Goal: Navigation & Orientation: Find specific page/section

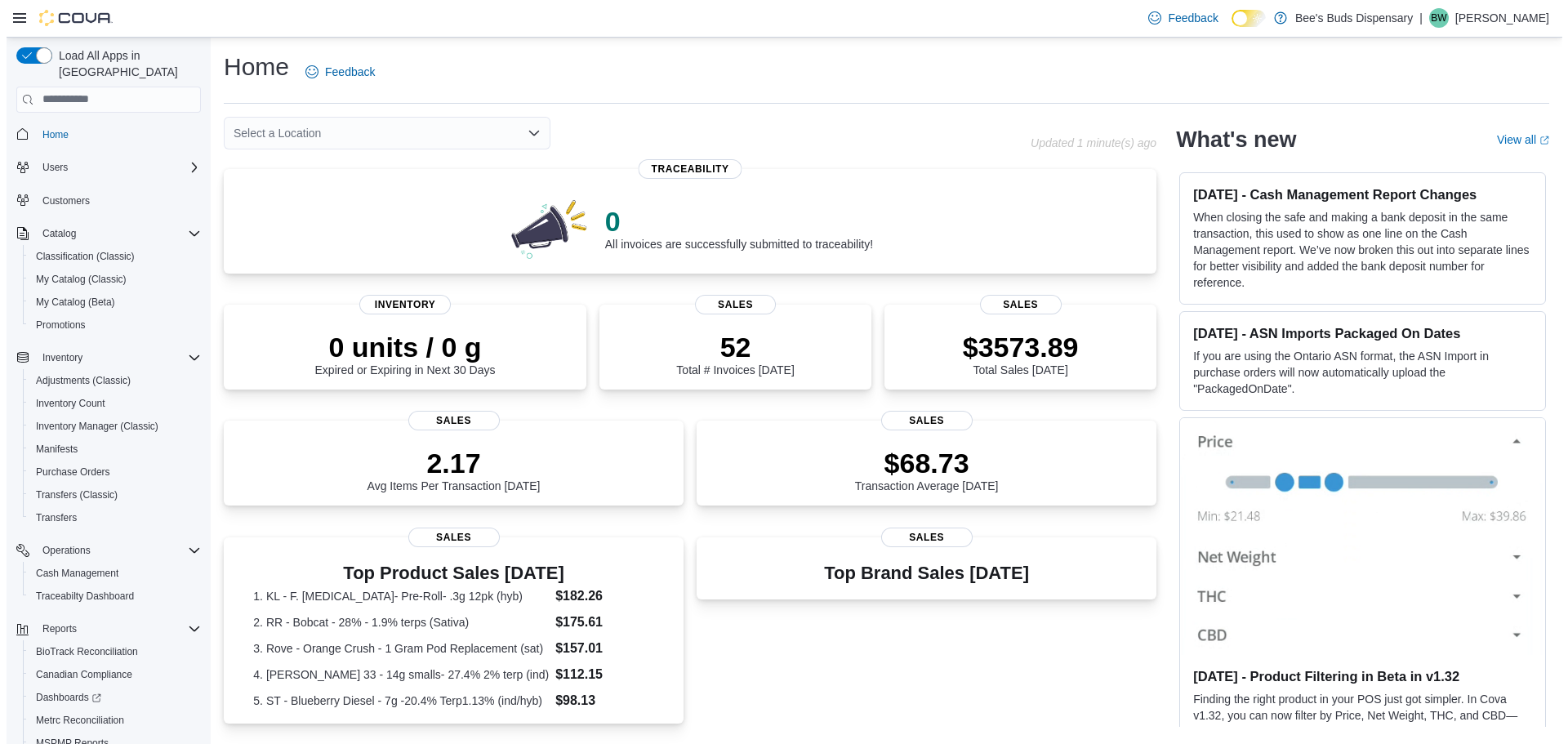
scroll to position [8, 0]
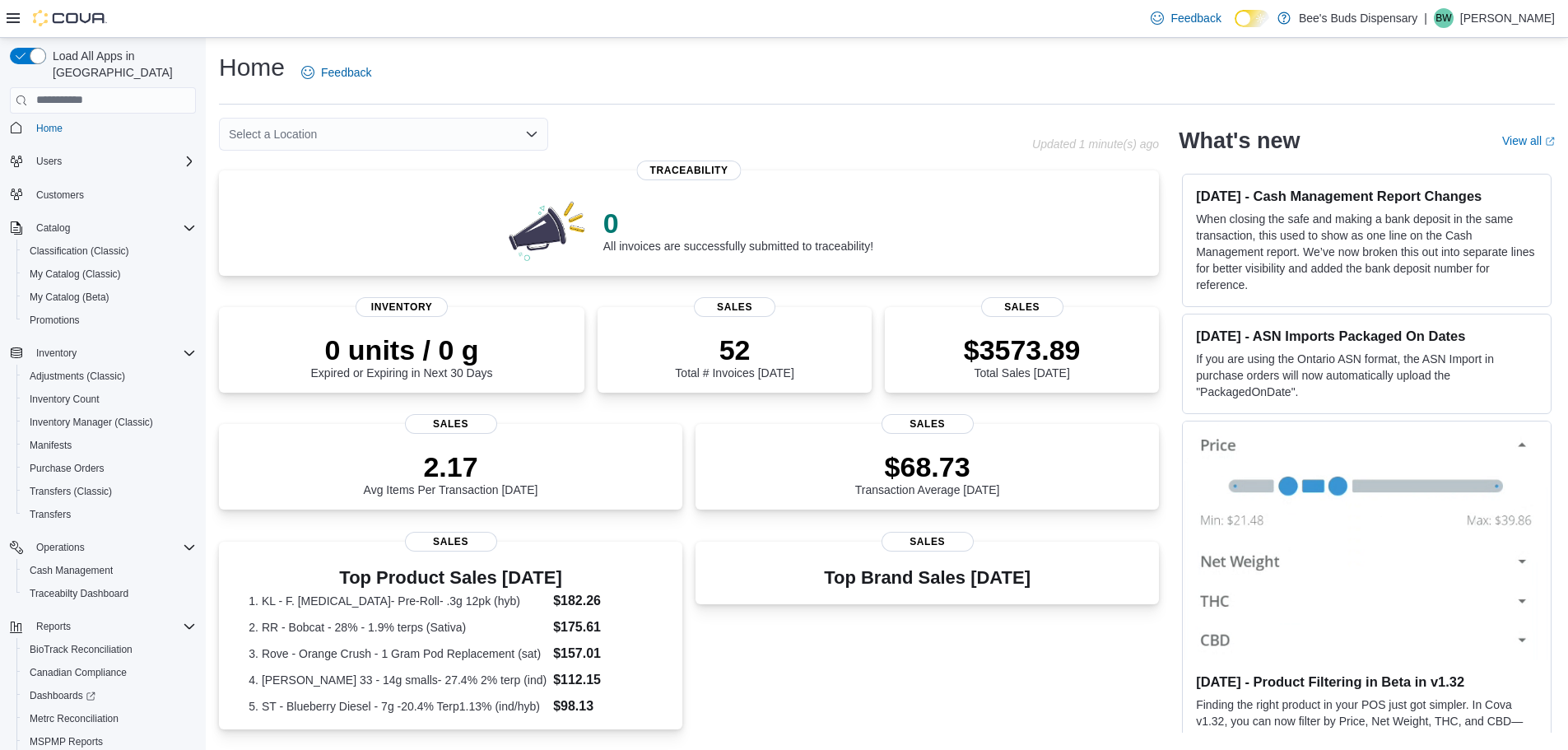
click at [378, 125] on div "Select a Location" at bounding box center [383, 134] width 329 height 33
click at [338, 182] on span "Bee's Buds Biloxi" at bounding box center [319, 185] width 89 height 16
click at [340, 131] on div "Bee's Buds Biloxi Combo box. Selected. Bee's Buds Biloxi. Press Backspace to de…" at bounding box center [383, 134] width 329 height 33
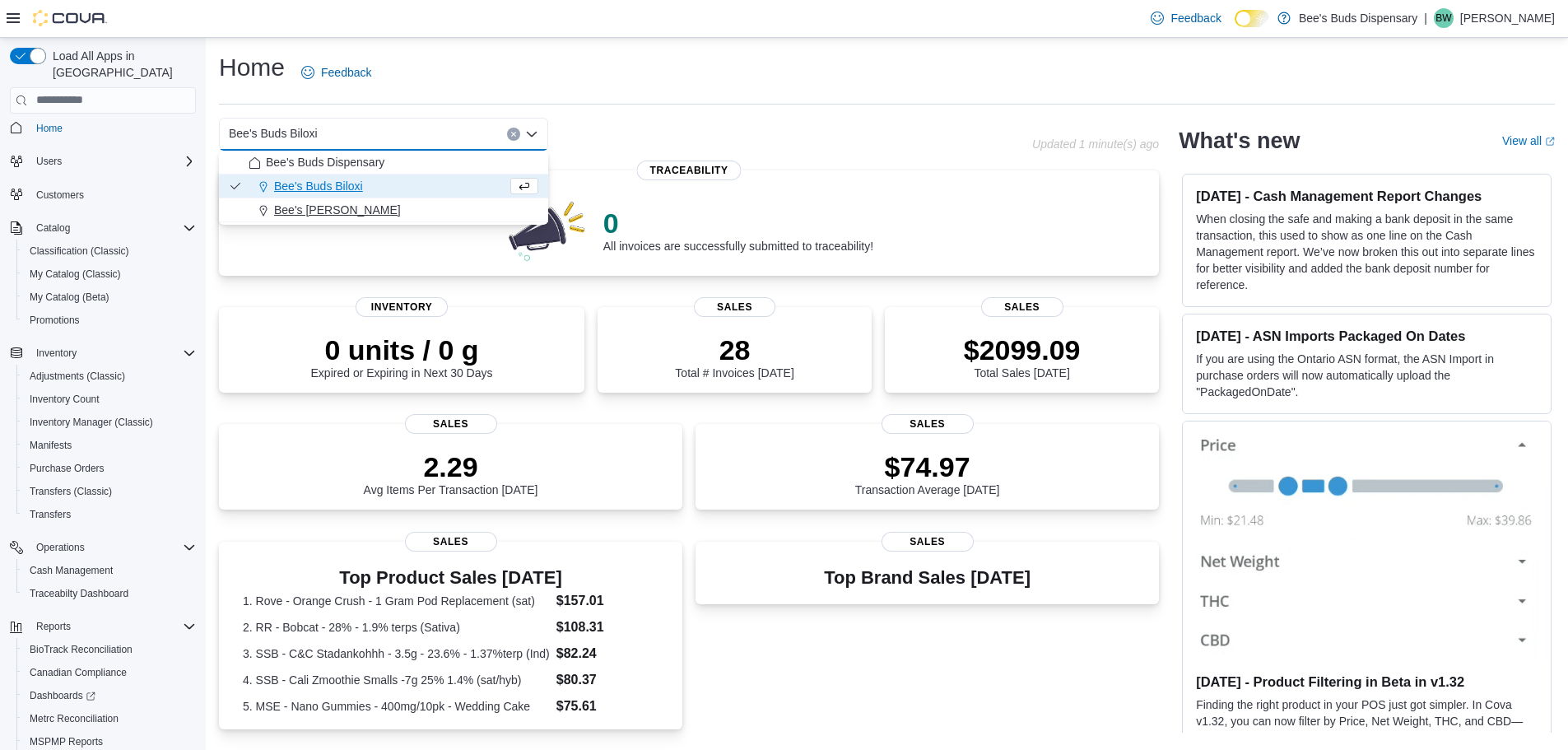
click at [350, 208] on span "Bee's [PERSON_NAME]" at bounding box center [337, 209] width 126 height 16
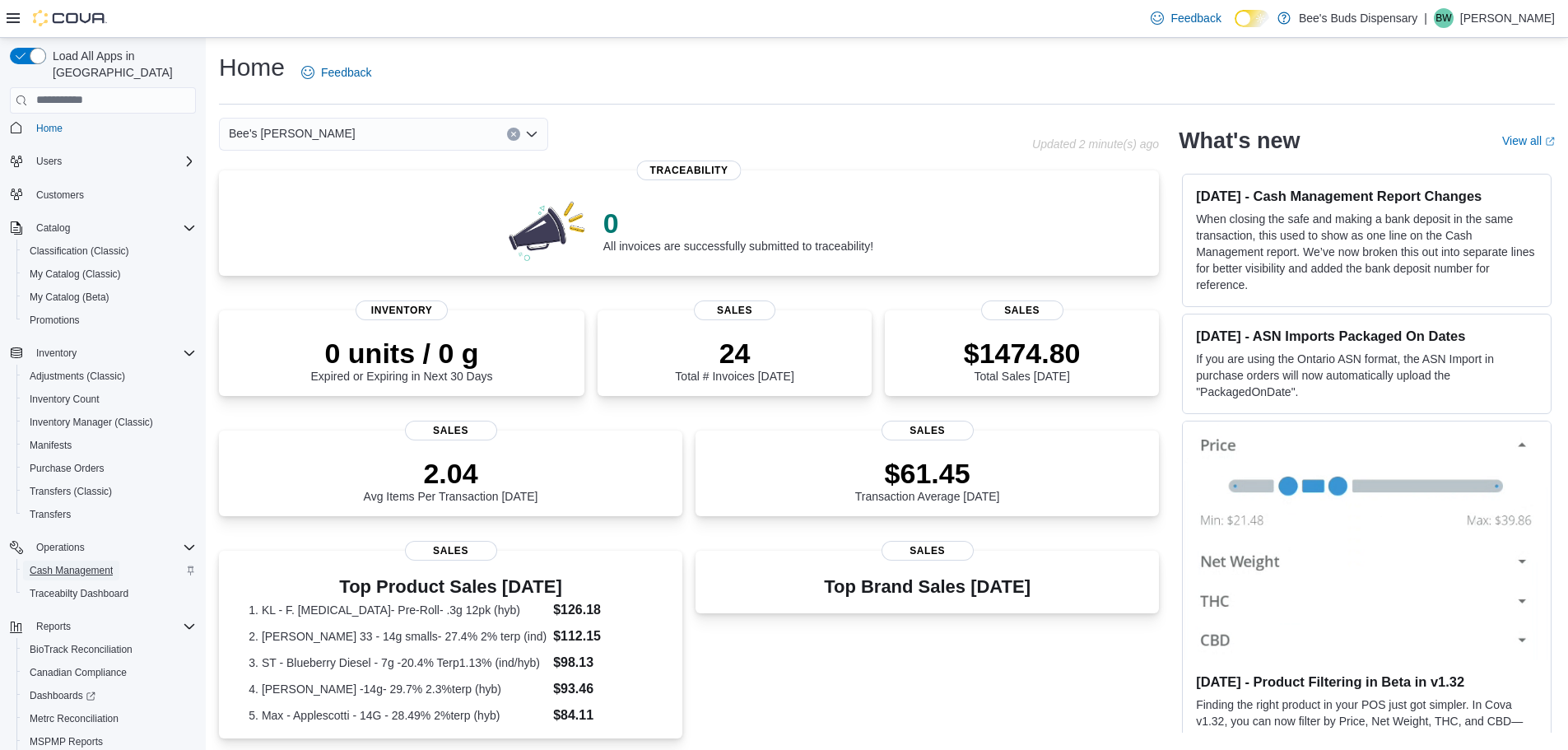
click at [90, 564] on span "Cash Management" at bounding box center [71, 570] width 83 height 13
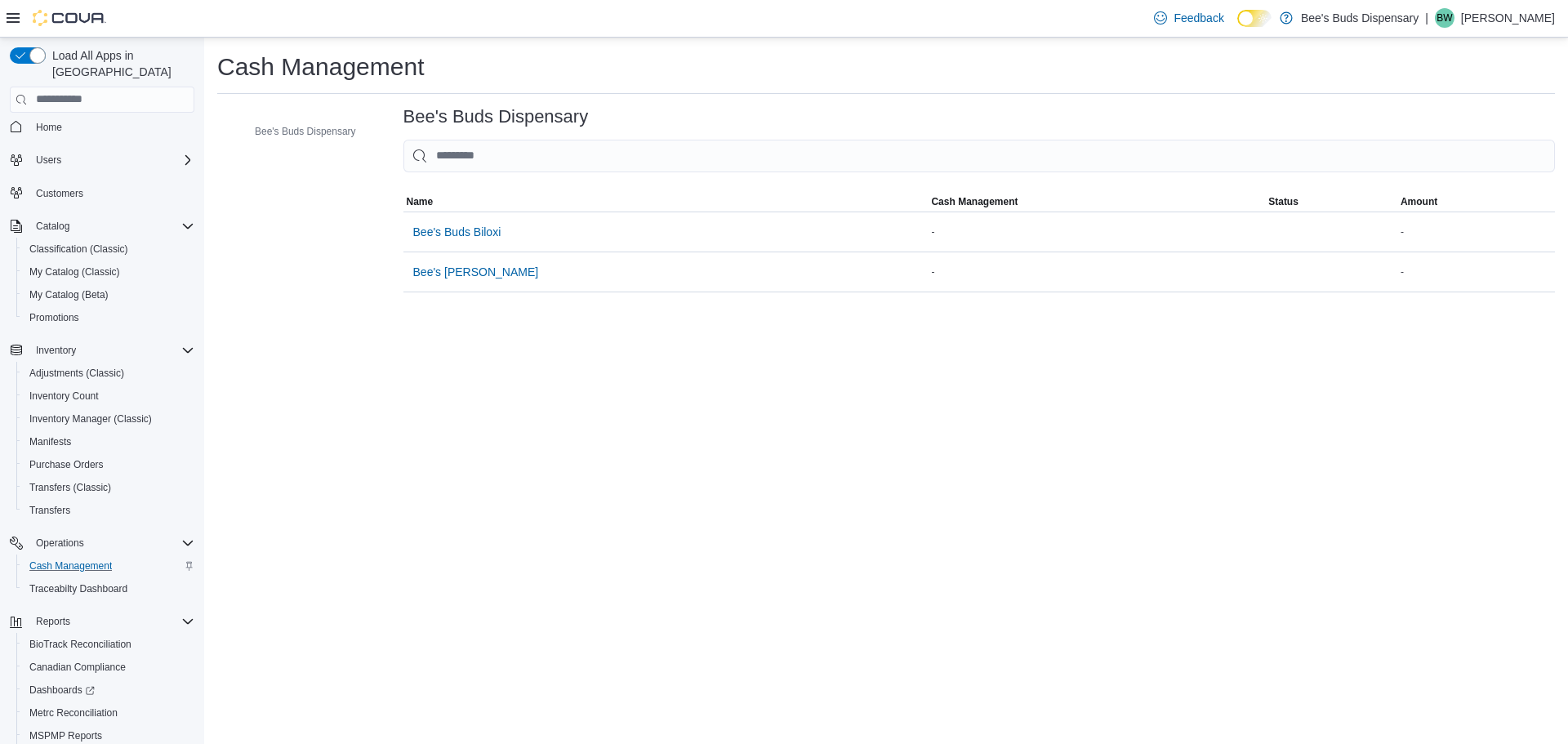
scroll to position [89, 0]
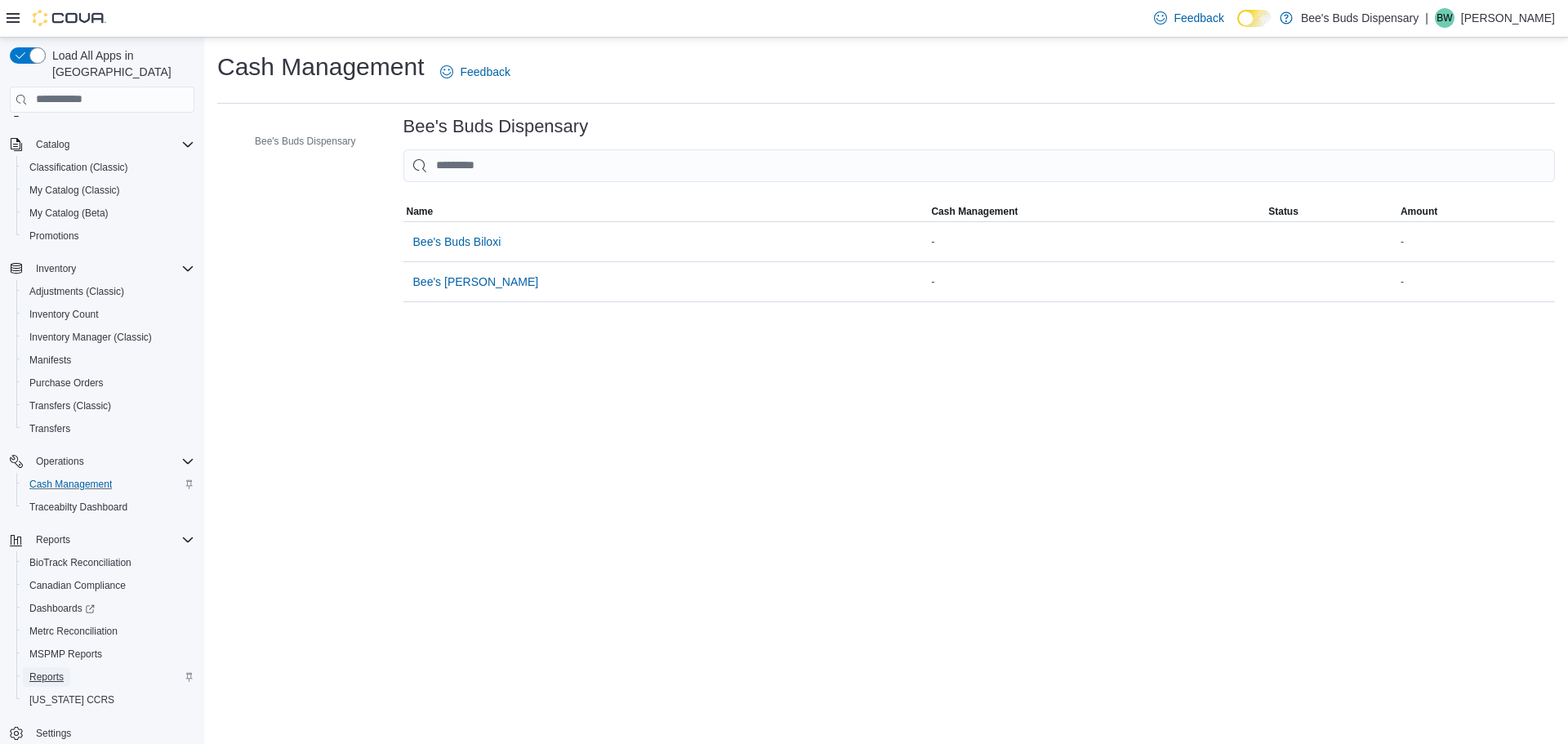
click at [52, 670] on span "Reports" at bounding box center [47, 676] width 34 height 13
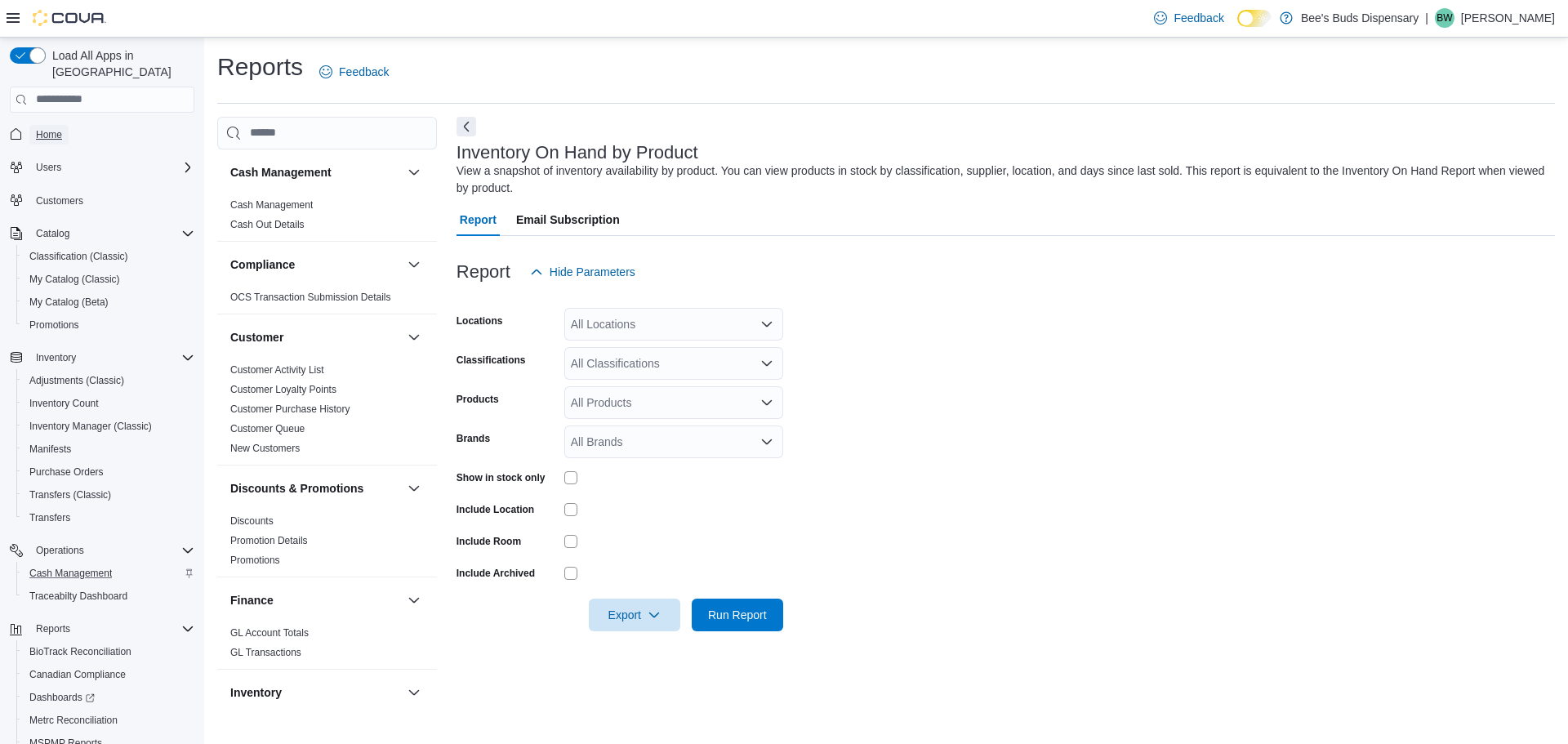
click at [53, 128] on span "Home" at bounding box center [48, 134] width 26 height 13
